Goal: Use online tool/utility: Utilize a website feature to perform a specific function

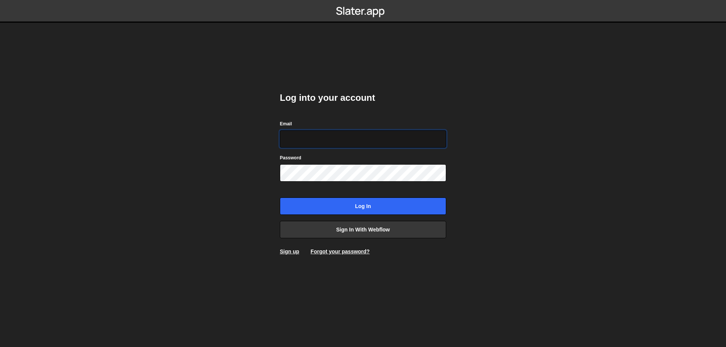
type input "leader.mah.com@gmail.com"
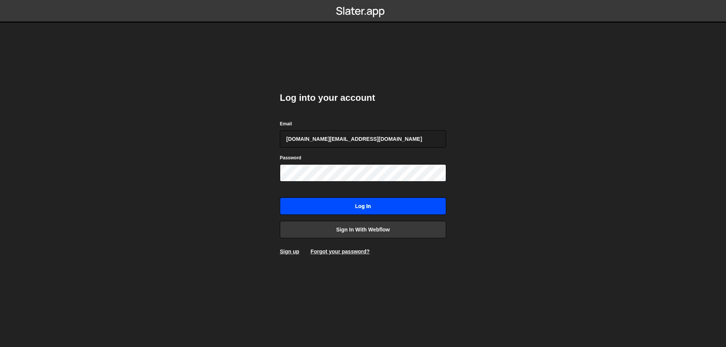
click at [370, 199] on input "Log in" at bounding box center [363, 206] width 166 height 17
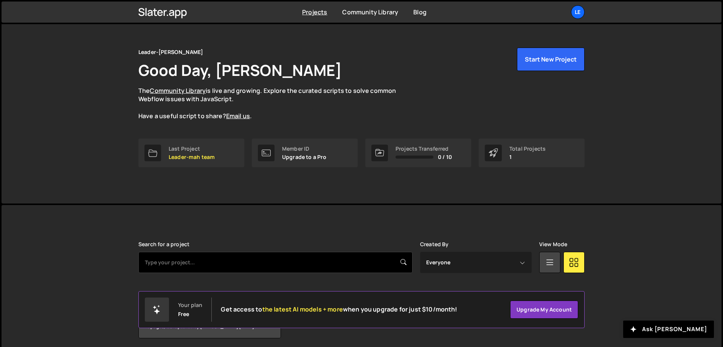
scroll to position [42, 0]
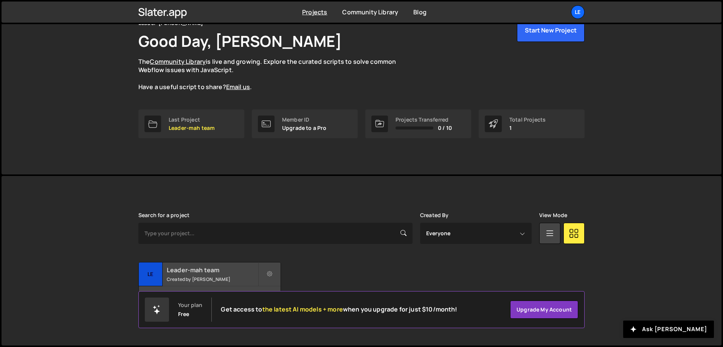
click at [195, 280] on small "Created by [PERSON_NAME]" at bounding box center [212, 279] width 91 height 6
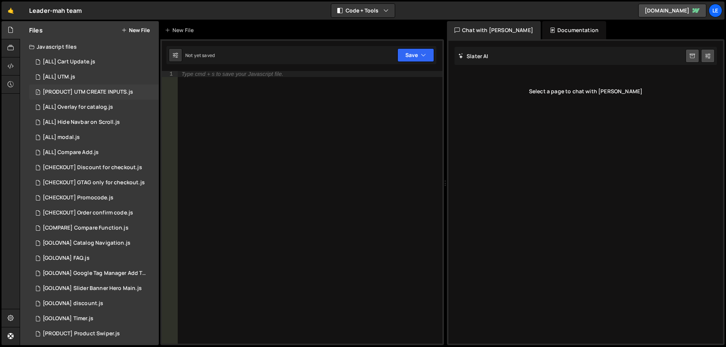
click at [102, 88] on div "1 [PRODUCT] UTM CREATE INPUTS.js 0" at bounding box center [94, 92] width 130 height 15
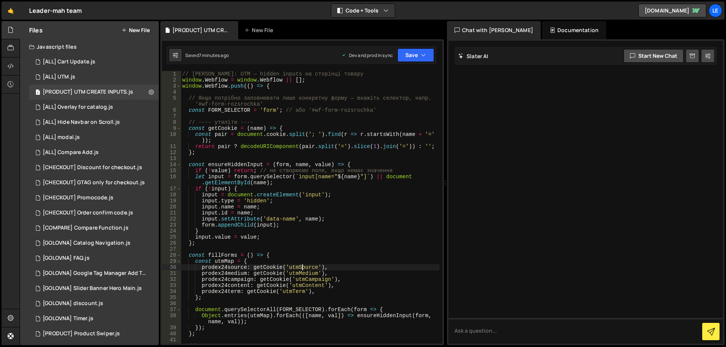
click at [299, 267] on div "// Slater: UTM → hidden inputs на сторінці товару window . Webflow = window . W…" at bounding box center [310, 213] width 259 height 285
click at [302, 272] on div "// Slater: UTM → hidden inputs на сторінці товару window . Webflow = window . W…" at bounding box center [310, 213] width 259 height 285
click at [334, 263] on div "// Slater: UTM → hidden inputs на сторінці товару window . Webflow = window . W…" at bounding box center [310, 213] width 259 height 285
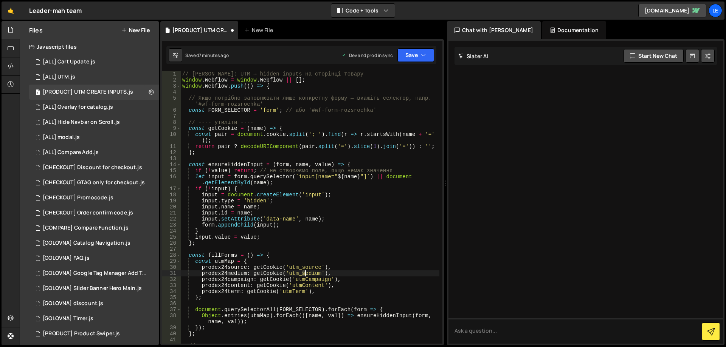
click at [306, 272] on div "// Slater: UTM → hidden inputs на сторінці товару window . Webflow = window . W…" at bounding box center [310, 213] width 259 height 285
click at [306, 281] on div "// Slater: UTM → hidden inputs на сторінці товару window . Webflow = window . W…" at bounding box center [310, 213] width 259 height 285
click at [303, 286] on div "// Slater: UTM → hidden inputs на сторінці товару window . Webflow = window . W…" at bounding box center [310, 213] width 259 height 285
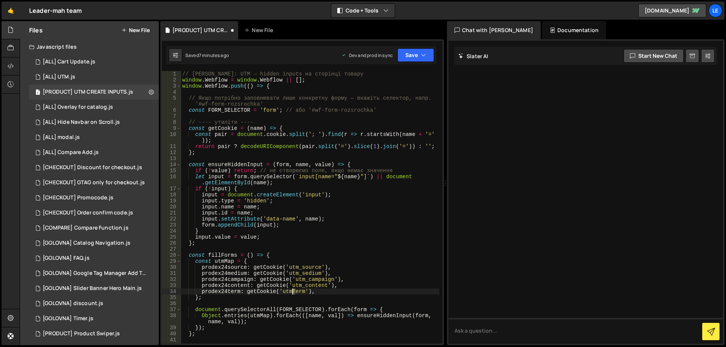
click at [293, 291] on div "// Slater: UTM → hidden inputs на сторінці товару window . Webflow = window . W…" at bounding box center [310, 213] width 259 height 285
click at [330, 270] on div "// Slater: UTM → hidden inputs на сторінці товару window . Webflow = window . W…" at bounding box center [310, 213] width 259 height 285
click at [413, 59] on button "Save" at bounding box center [415, 55] width 37 height 14
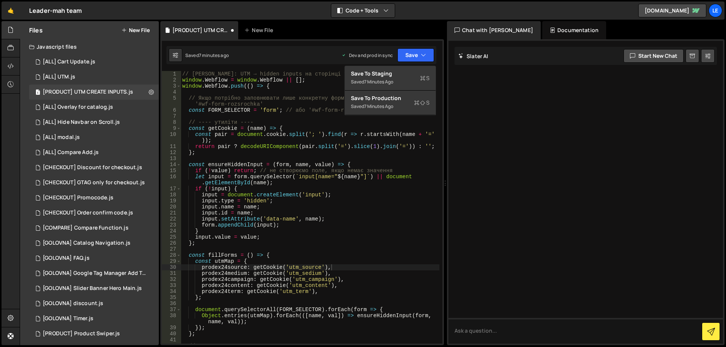
type textarea "let input = form.querySelector(`input[name="${name}"]`) || document.getElementB…"
click at [333, 182] on div "// Slater: UTM → hidden inputs на сторінці товару window . Webflow = window . W…" at bounding box center [310, 213] width 259 height 285
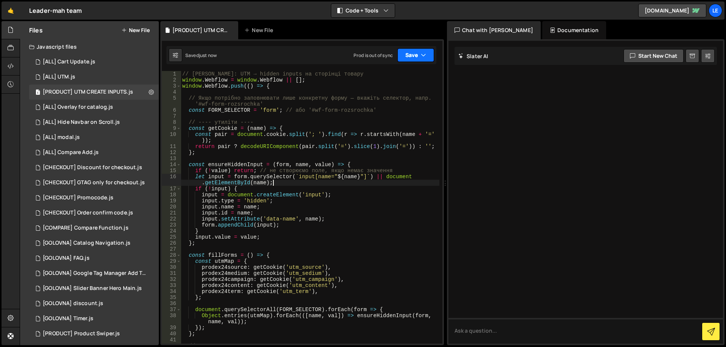
click at [413, 55] on button "Save" at bounding box center [415, 55] width 37 height 14
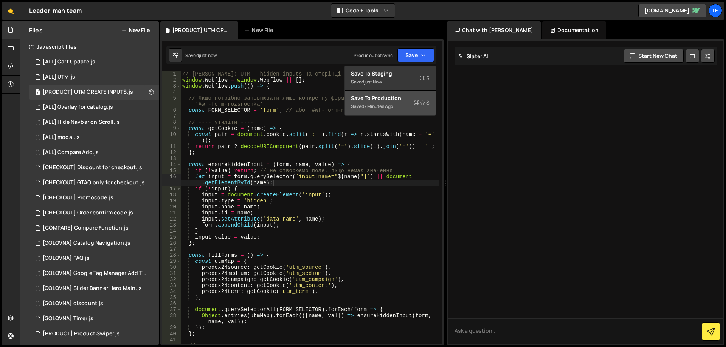
click at [412, 99] on div "Save to Production S" at bounding box center [390, 99] width 79 height 8
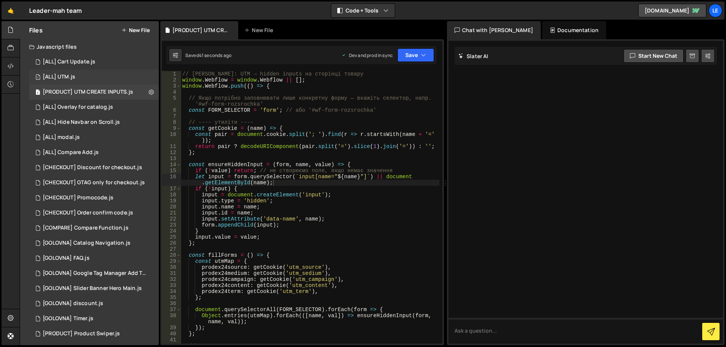
click at [95, 77] on div "1 [ALL] UTM.js 0" at bounding box center [94, 77] width 130 height 15
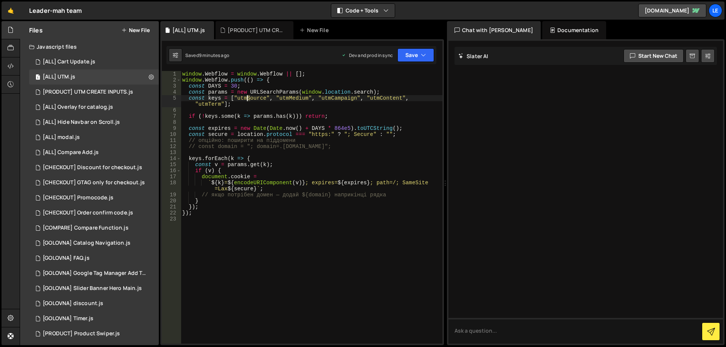
click at [248, 99] on div "window . Webflow = window . Webflow || [ ] ; window . Webflow . push (( ) => { …" at bounding box center [312, 213] width 262 height 285
click at [293, 99] on div "window . Webflow = window . Webflow || [ ] ; window . Webflow . push (( ) => { …" at bounding box center [312, 213] width 262 height 285
click at [338, 100] on div "window . Webflow = window . Webflow || [ ] ; window . Webflow . push (( ) => { …" at bounding box center [312, 213] width 262 height 285
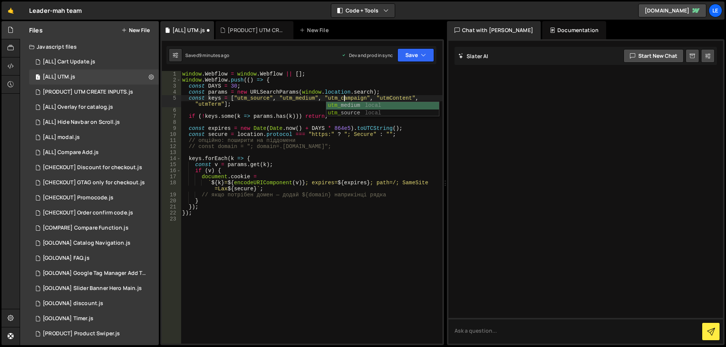
scroll to position [0, 11]
click at [390, 98] on div "window . Webflow = window . Webflow || [ ] ; window . Webflow . push (( ) => { …" at bounding box center [312, 213] width 262 height 285
click at [209, 105] on div "window . Webflow = window . Webflow || [ ] ; window . Webflow . push (( ) => { …" at bounding box center [312, 213] width 262 height 285
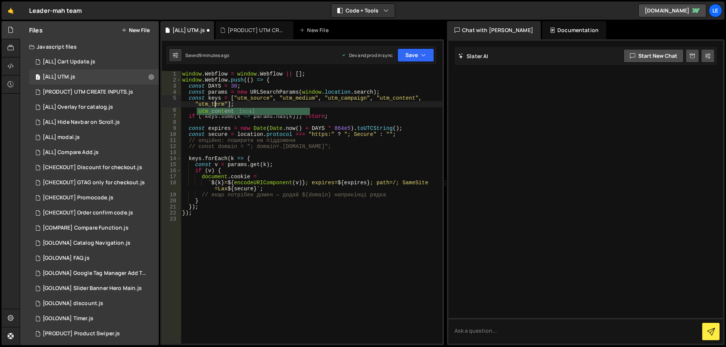
click at [286, 94] on div "window . Webflow = window . Webflow || [ ] ; window . Webflow . push (( ) => { …" at bounding box center [312, 213] width 262 height 285
click at [344, 135] on div "window . Webflow = window . Webflow || [ ] ; window . Webflow . push (( ) => { …" at bounding box center [312, 213] width 262 height 285
type textarea "const secure = location.protocol === "https:" ? "; Secure" : "";"
click at [419, 53] on button "Save" at bounding box center [415, 55] width 37 height 14
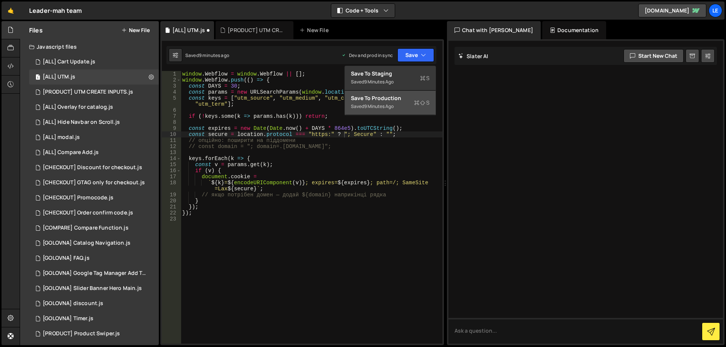
click at [404, 99] on div "Save to Production S" at bounding box center [390, 99] width 79 height 8
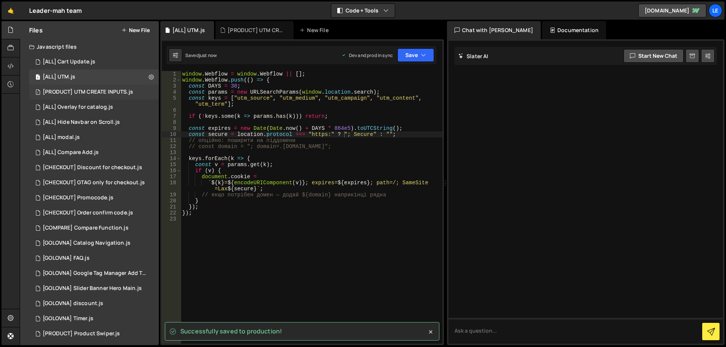
click at [103, 91] on div "[PRODUCT] UTM CREATE INPUTS.js" at bounding box center [88, 92] width 90 height 7
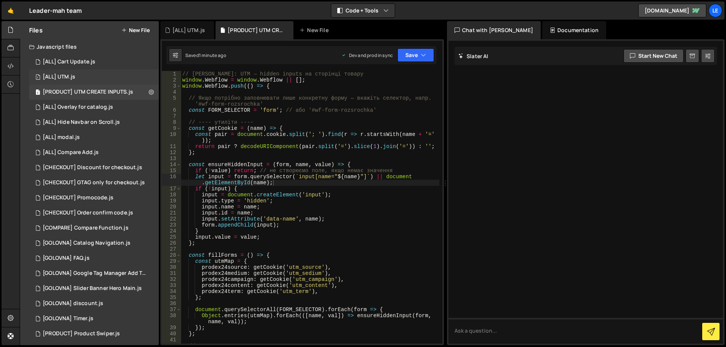
click at [100, 78] on div "1 [ALL] UTM.js 0" at bounding box center [94, 77] width 130 height 15
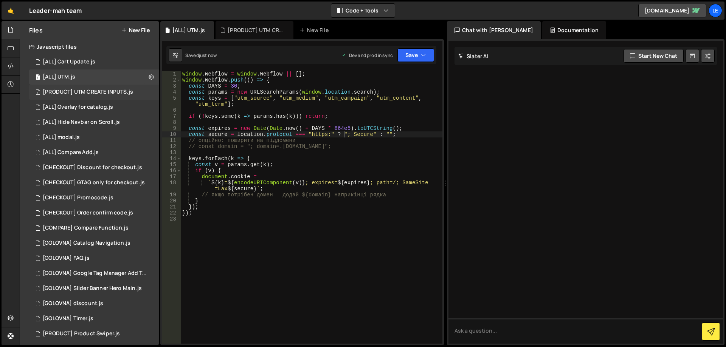
click at [101, 88] on div "1 [PRODUCT] UTM CREATE INPUTS.js 0" at bounding box center [94, 92] width 130 height 15
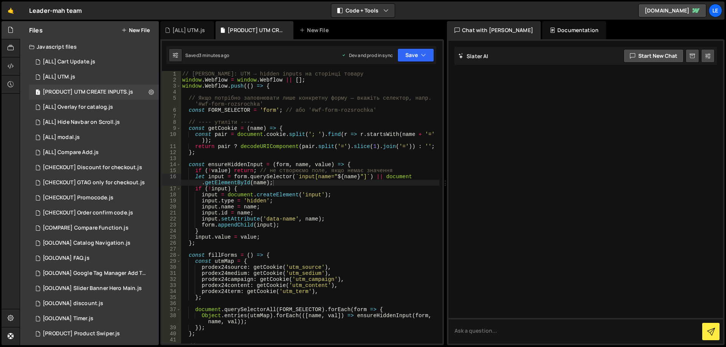
type textarea "// ---- утиліти ----"
click at [278, 120] on div "// Slater: UTM → hidden inputs на сторінці товару window . Webflow = window . W…" at bounding box center [310, 213] width 259 height 285
